Goal: Understand process/instructions

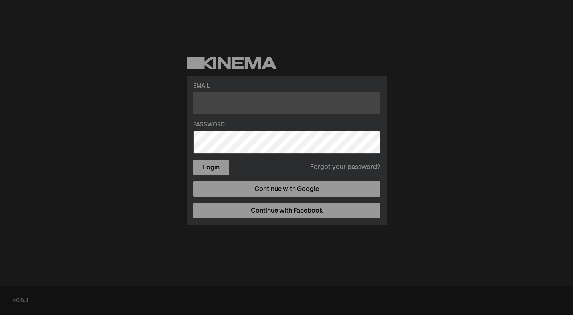
click at [233, 103] on input "text" at bounding box center [286, 103] width 187 height 22
type input "[EMAIL_ADDRESS][DOMAIN_NAME]"
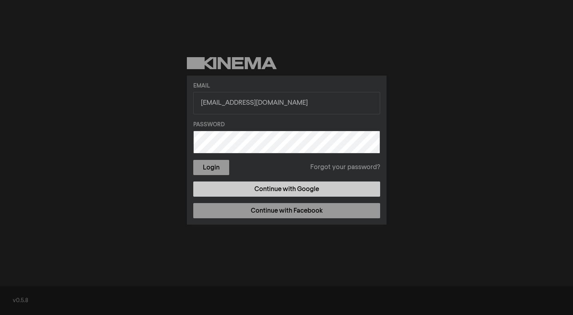
click at [316, 193] on link "Continue with Google" at bounding box center [286, 188] width 187 height 15
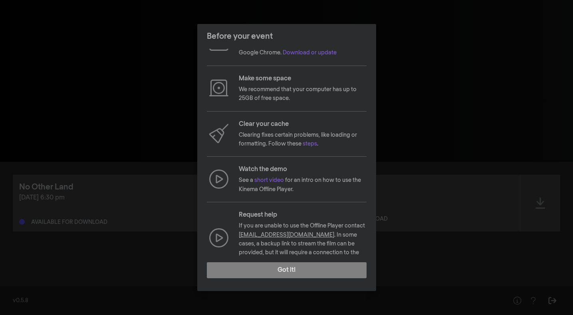
scroll to position [28, 0]
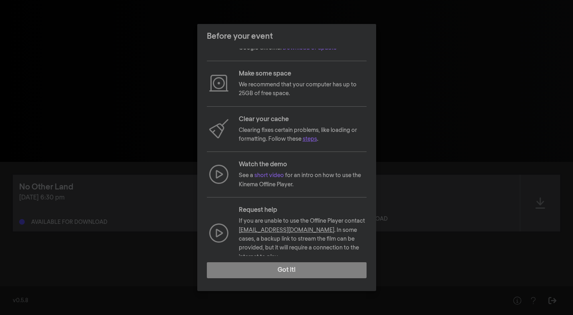
click at [310, 141] on link "steps" at bounding box center [310, 139] width 14 height 6
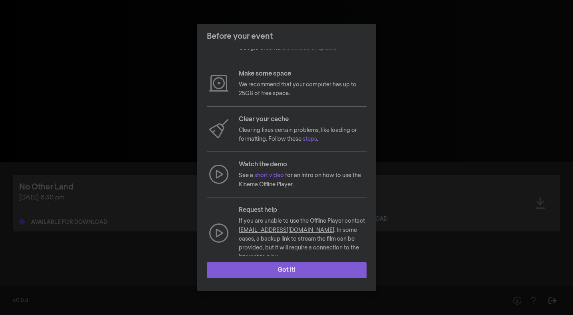
click at [288, 269] on button "Got it!" at bounding box center [287, 270] width 160 height 16
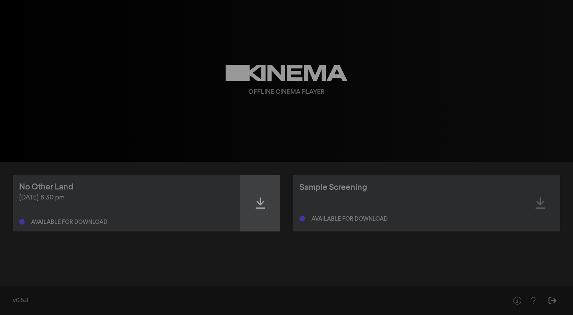
click at [262, 205] on icon at bounding box center [261, 203] width 10 height 13
